Goal: Task Accomplishment & Management: Use online tool/utility

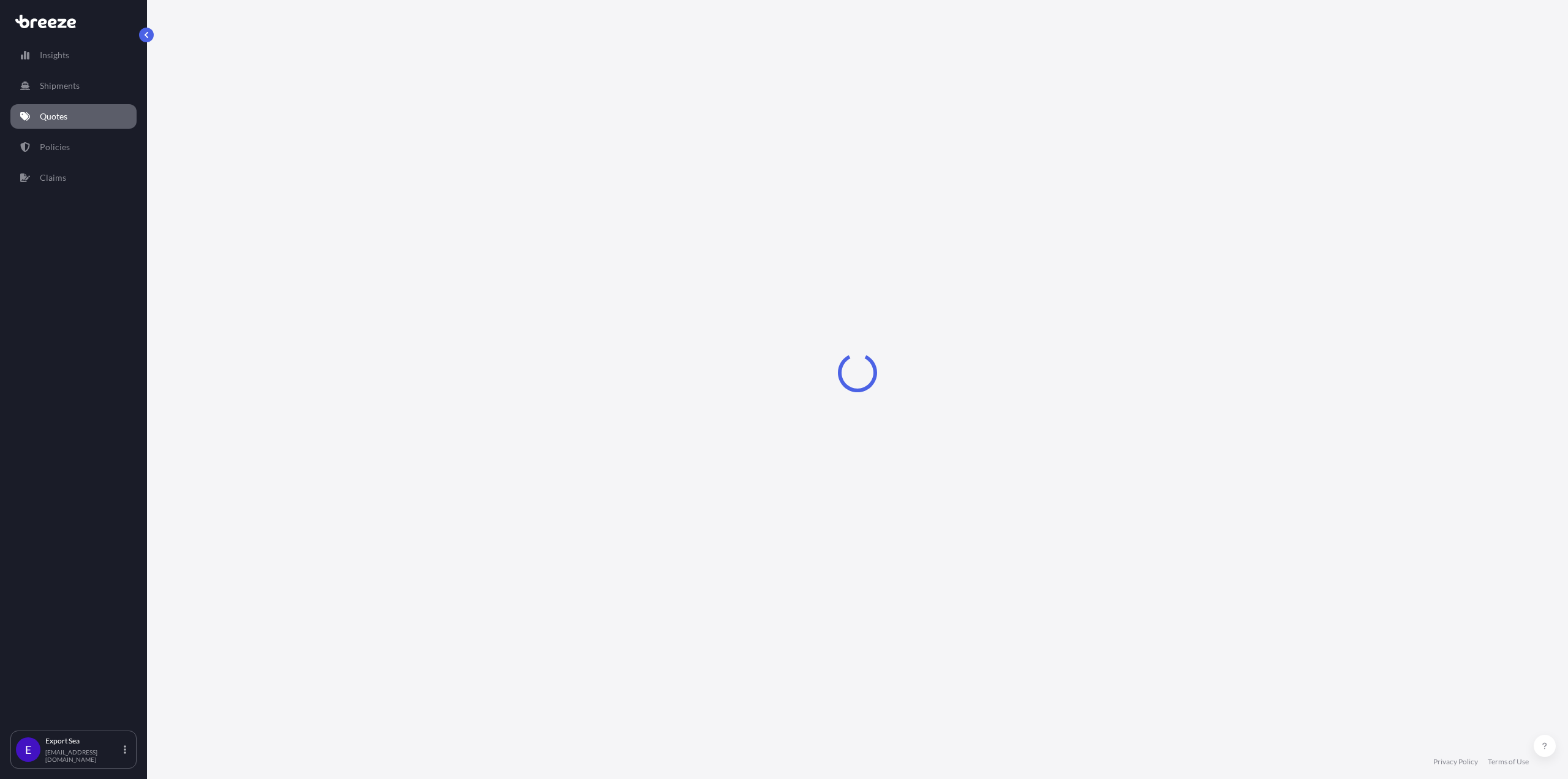
select select "Sea"
select select "1"
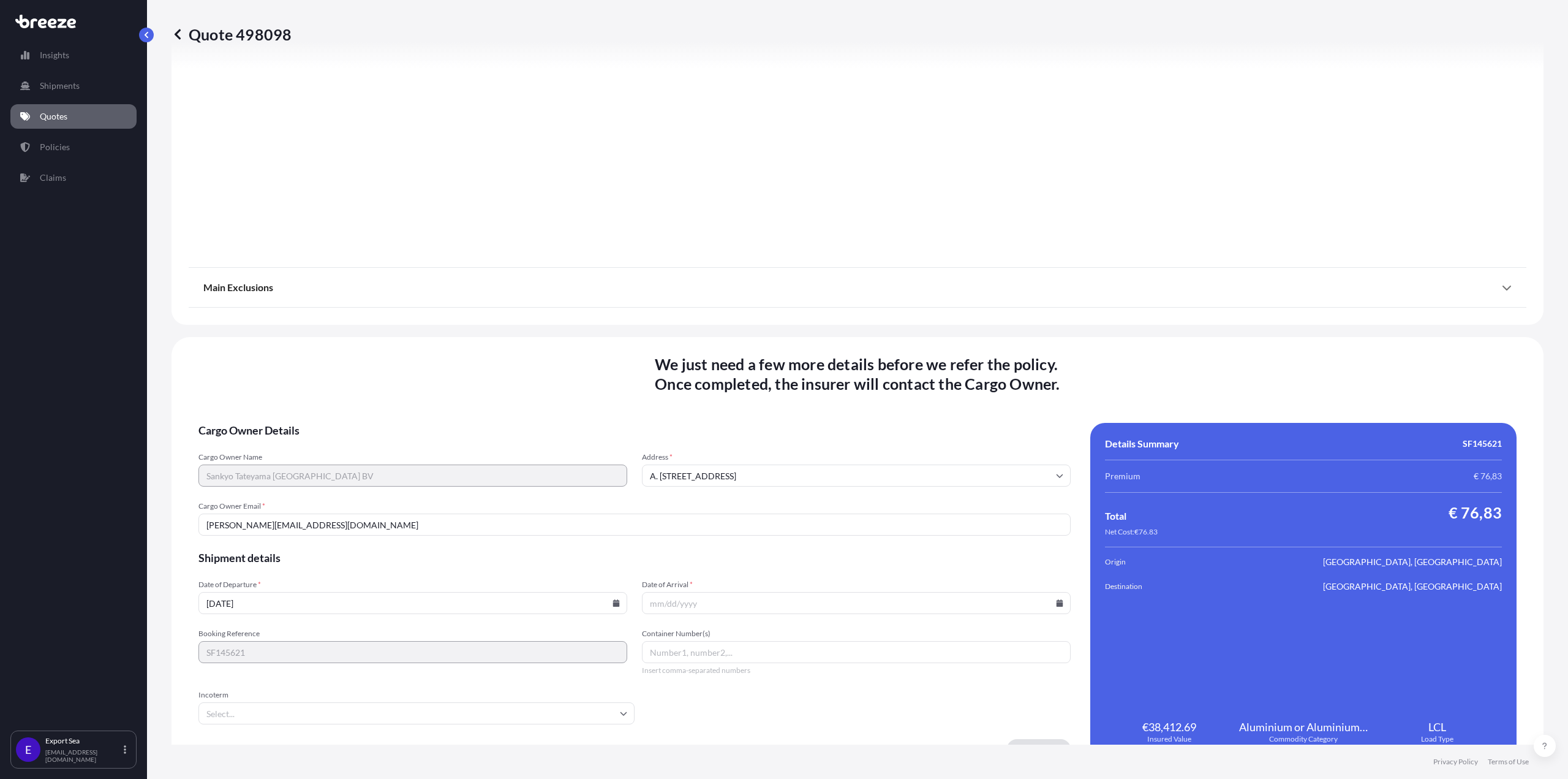
scroll to position [1283, 0]
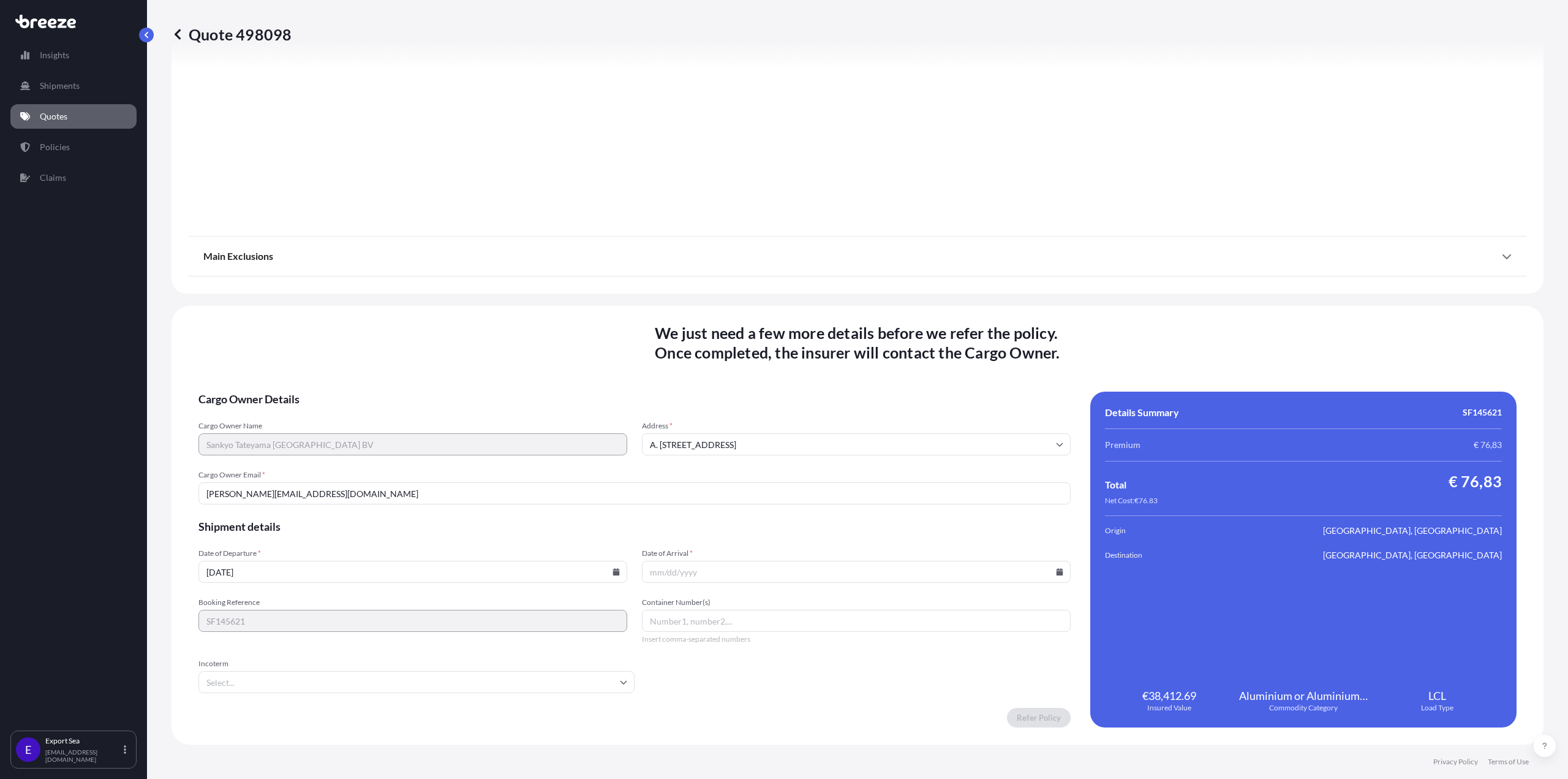
click at [617, 573] on input "[DATE]" at bounding box center [413, 571] width 429 height 22
click at [613, 573] on icon at bounding box center [617, 572] width 7 height 8
click at [323, 463] on button "15" at bounding box center [326, 462] width 19 height 19
type input "[DATE]"
click at [1057, 574] on icon at bounding box center [1060, 572] width 7 height 8
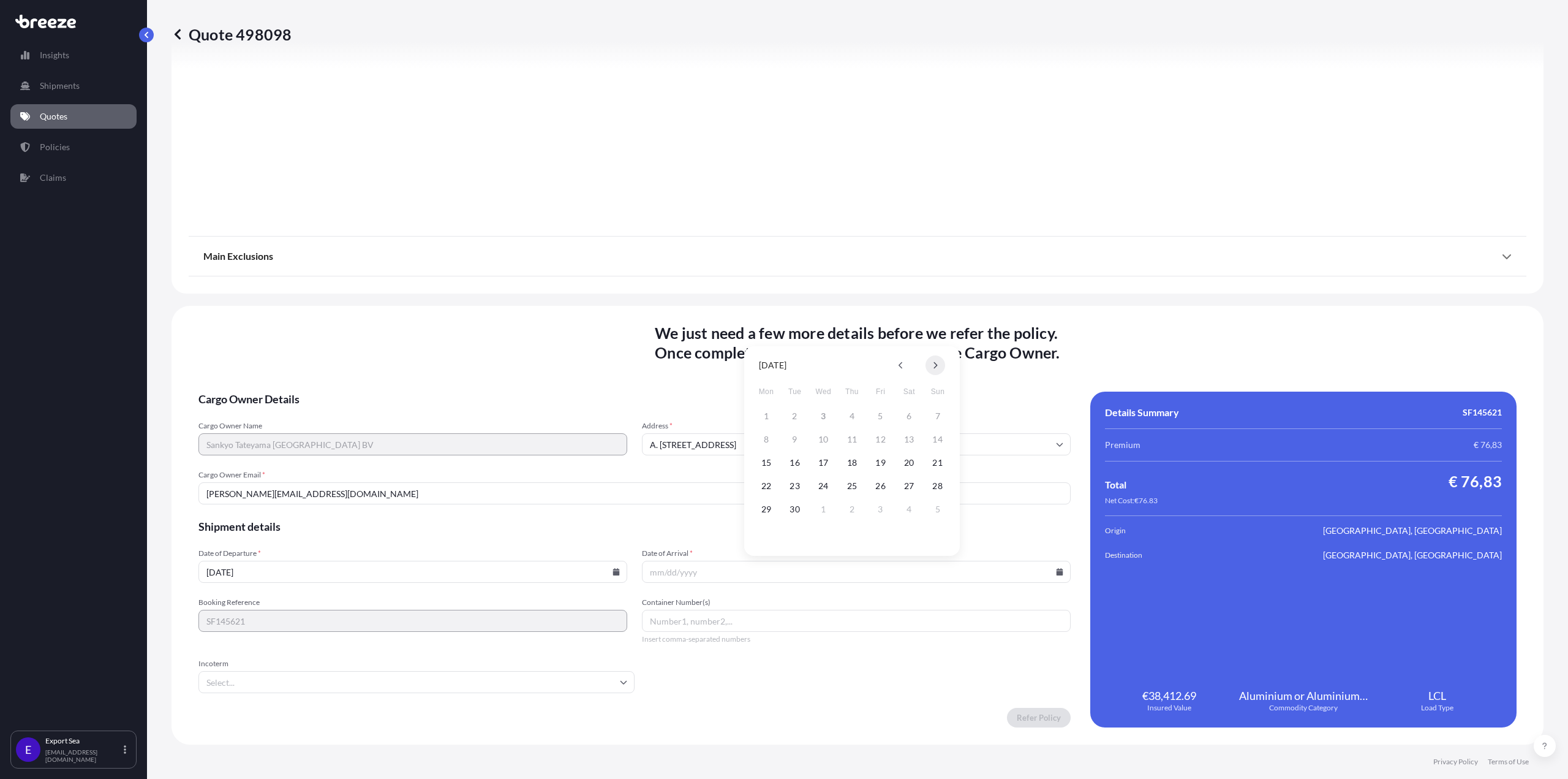
click at [933, 368] on icon at bounding box center [935, 366] width 5 height 8
click at [791, 442] on button "7" at bounding box center [794, 439] width 19 height 19
type input "[DATE]"
click at [958, 525] on span "Shipment details" at bounding box center [634, 526] width 872 height 15
click at [445, 678] on input "Incoterm" at bounding box center [416, 682] width 436 height 22
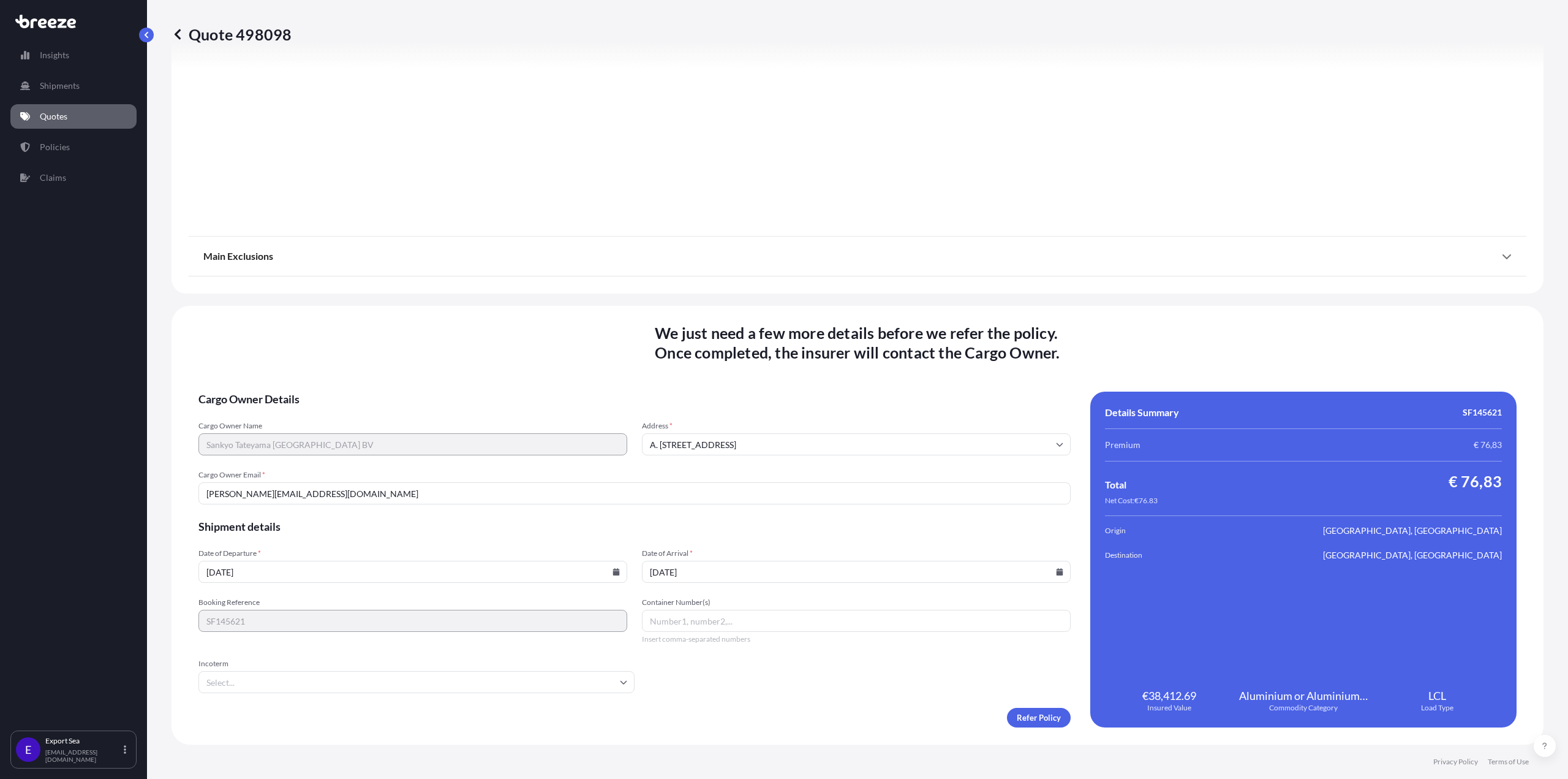
click at [746, 677] on form "Cargo Owner Details Cargo Owner Name Sankyo Tateyama [GEOGRAPHIC_DATA] BV Addre…" at bounding box center [634, 560] width 872 height 336
